Goal: Task Accomplishment & Management: Use online tool/utility

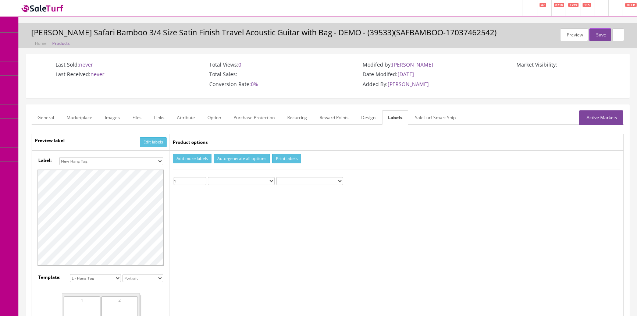
select select "16"
click at [43, 67] on icon at bounding box center [39, 68] width 8 height 6
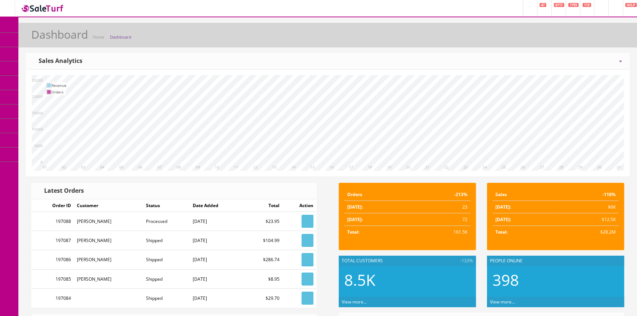
click at [40, 85] on link "Order List" at bounding box center [56, 83] width 77 height 14
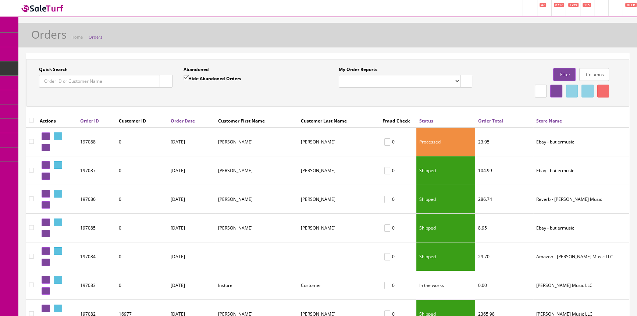
click at [69, 72] on div "Quick Search" at bounding box center [106, 76] width 134 height 21
click at [69, 78] on input "Quick Search" at bounding box center [99, 81] width 121 height 13
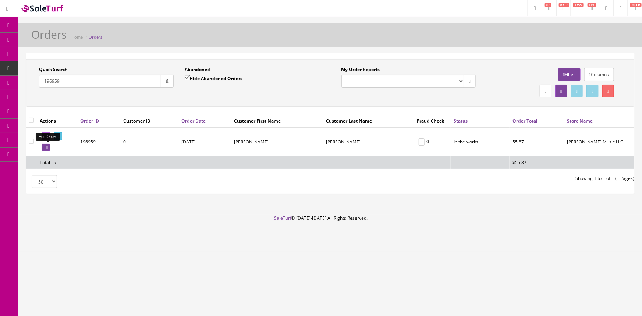
type input "196959"
click at [50, 148] on link at bounding box center [46, 148] width 8 height 8
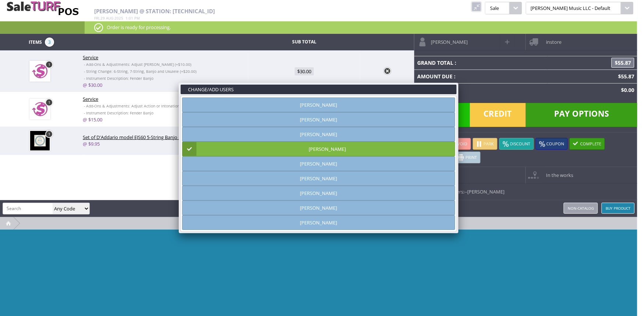
type input "amber helgren"
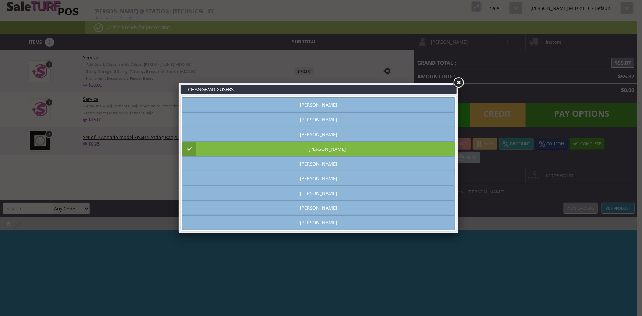
click at [372, 147] on link "Brandon Pearce" at bounding box center [318, 149] width 273 height 15
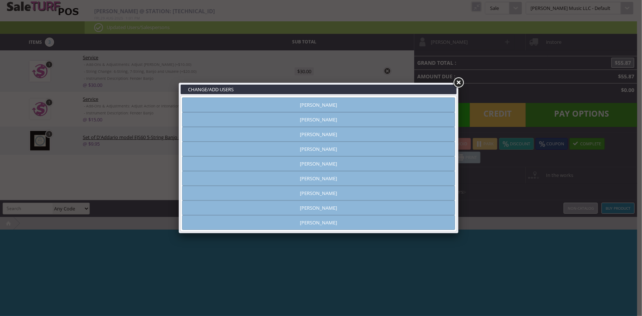
click at [414, 146] on link "Brandon Pearce" at bounding box center [318, 149] width 273 height 15
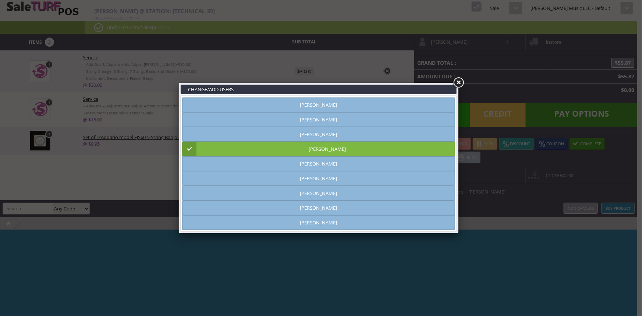
click at [461, 82] on link at bounding box center [458, 82] width 13 height 13
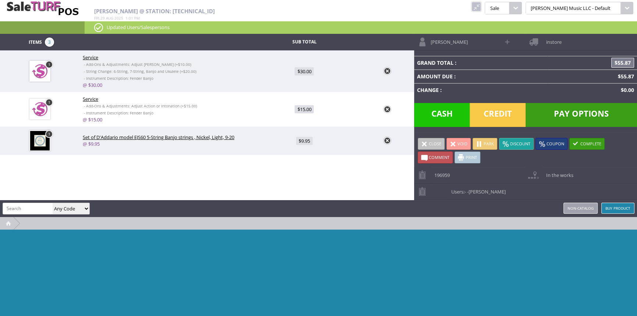
click at [438, 115] on span "Cash" at bounding box center [442, 115] width 56 height 24
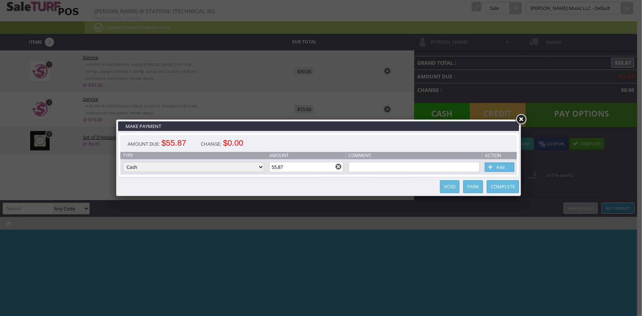
click at [504, 187] on link "Complete" at bounding box center [503, 186] width 32 height 13
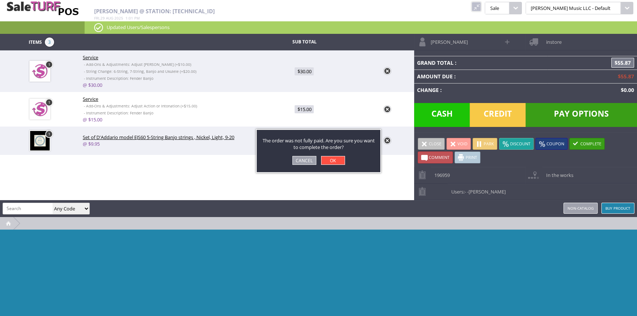
click at [305, 160] on link "Cancel" at bounding box center [305, 160] width 24 height 9
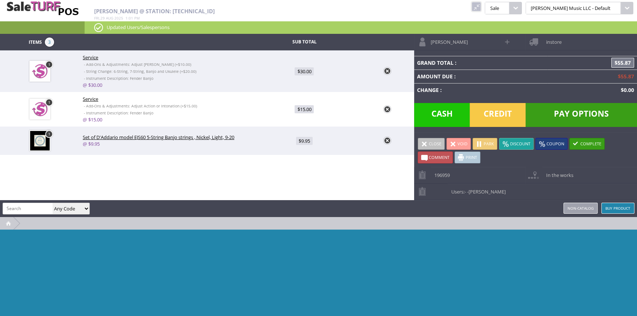
click at [455, 112] on span "Cash" at bounding box center [442, 115] width 56 height 24
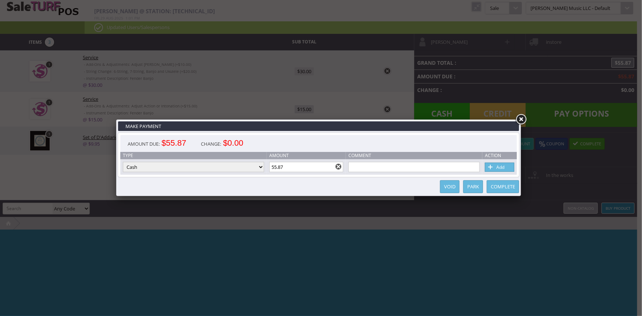
click at [507, 166] on link "Add" at bounding box center [499, 167] width 29 height 9
type input "0"
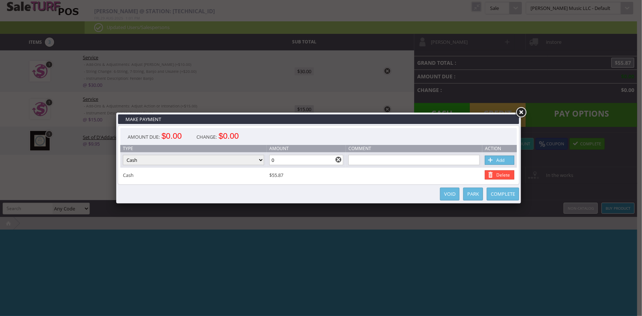
drag, startPoint x: 306, startPoint y: 161, endPoint x: 245, endPoint y: 164, distance: 60.8
click at [241, 166] on tr "Type Cash Credit Card Cheque or Money Order Amount 0 Comment Add" at bounding box center [318, 159] width 397 height 15
type input "60"
click at [311, 163] on input "0" at bounding box center [306, 160] width 74 height 10
type input "60"
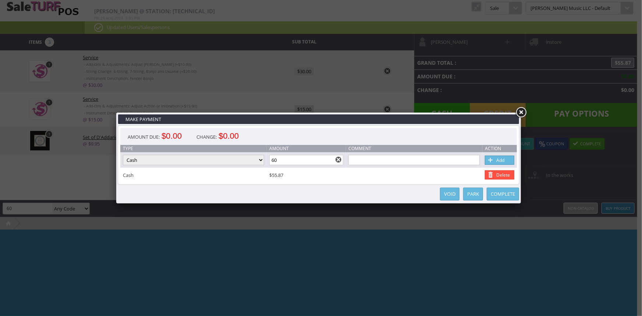
click at [504, 195] on link "Complete" at bounding box center [503, 194] width 32 height 13
